Goal: Transaction & Acquisition: Register for event/course

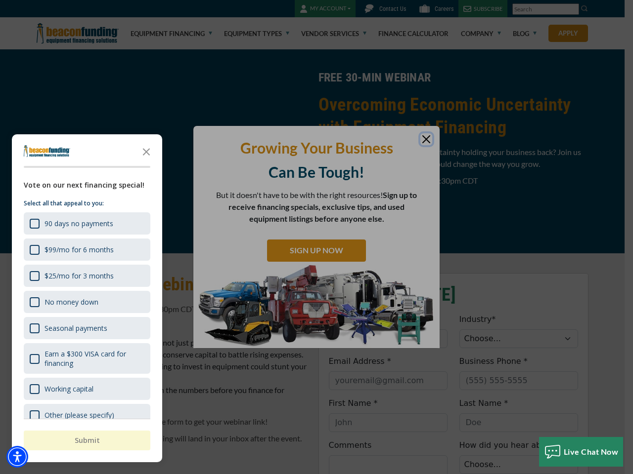
click at [316, 237] on div "button" at bounding box center [316, 237] width 633 height 474
click at [17, 457] on img "Accessibility Menu" at bounding box center [17, 457] width 22 height 22
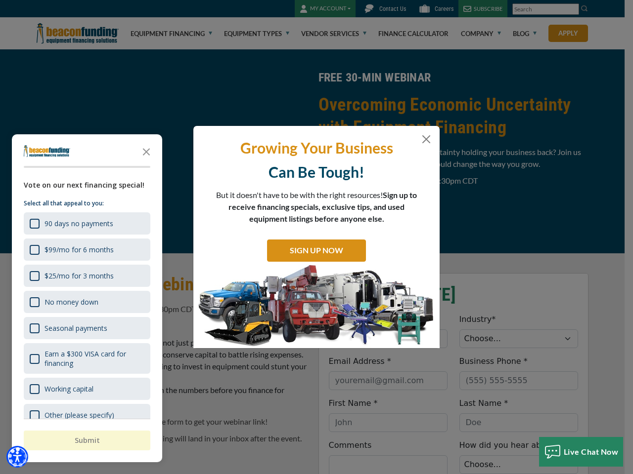
click at [316, 237] on body "Skip to main content Enable accessibility for low vision Open the accessibility…" at bounding box center [316, 237] width 633 height 474
click at [146, 151] on body "Skip to main content Enable accessibility for low vision Open the accessibility…" at bounding box center [316, 237] width 633 height 474
click at [86, 223] on body "Skip to main content Enable accessibility for low vision Open the accessibility…" at bounding box center [316, 237] width 633 height 474
click at [86, 250] on body "Skip to main content Enable accessibility for low vision Open the accessibility…" at bounding box center [316, 237] width 633 height 474
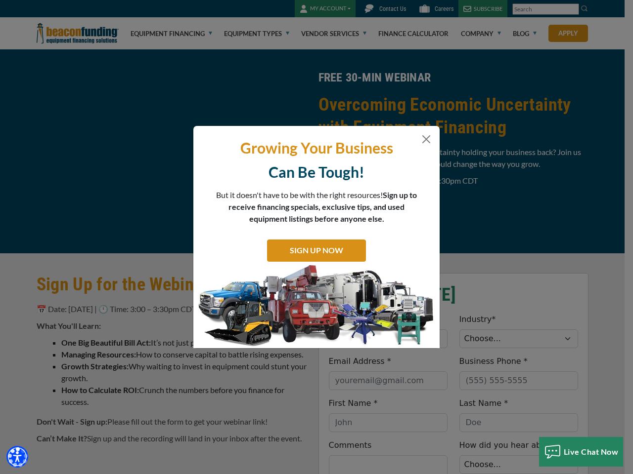
click at [86, 276] on body "Skip to main content Enable accessibility for low vision Open the accessibility…" at bounding box center [316, 237] width 633 height 474
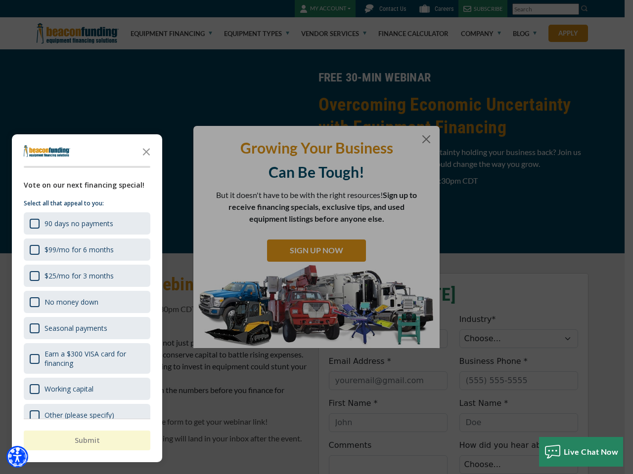
click at [86, 302] on body "Skip to main content Enable accessibility for low vision Open the accessibility…" at bounding box center [316, 237] width 633 height 474
click at [86, 328] on body "Skip to main content Enable accessibility for low vision Open the accessibility…" at bounding box center [316, 237] width 633 height 474
click at [86, 359] on body "Skip to main content Enable accessibility for low vision Open the accessibility…" at bounding box center [316, 237] width 633 height 474
click at [387, 474] on html "Skip to main content Enable accessibility for low vision Open the accessibility…" at bounding box center [316, 237] width 633 height 474
